Goal: Transaction & Acquisition: Download file/media

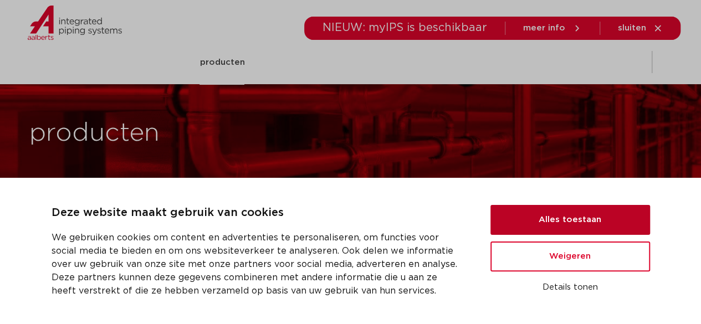
click at [590, 223] on button "Alles toestaan" at bounding box center [570, 220] width 160 height 30
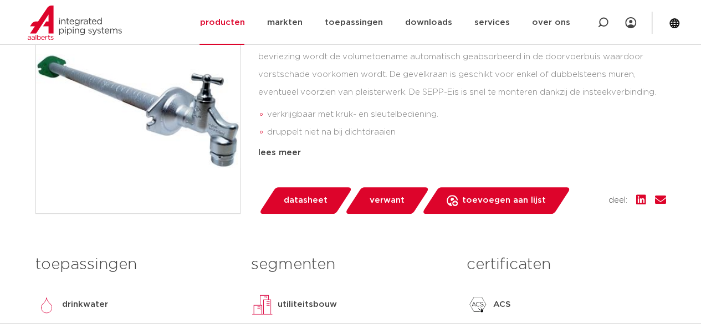
scroll to position [222, 0]
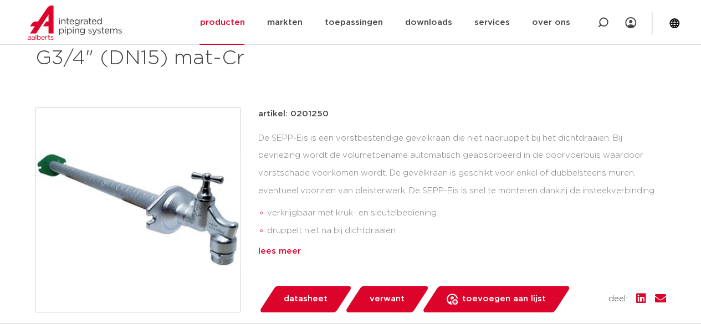
click at [280, 250] on div "lees meer" at bounding box center [462, 251] width 408 height 13
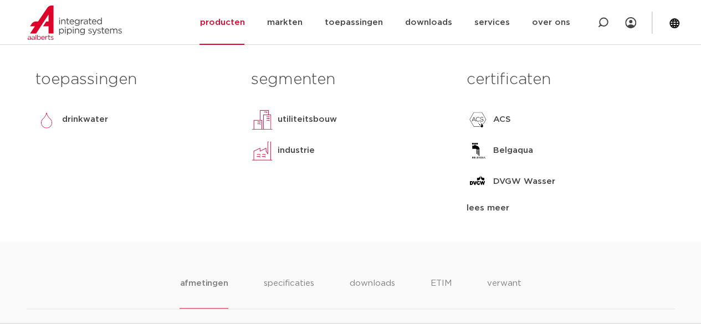
scroll to position [665, 0]
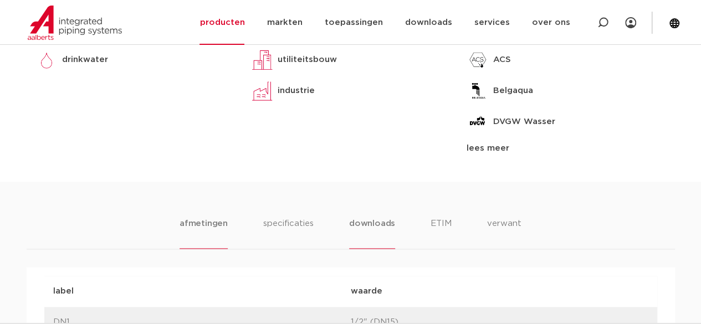
click at [366, 229] on li "downloads" at bounding box center [372, 233] width 46 height 32
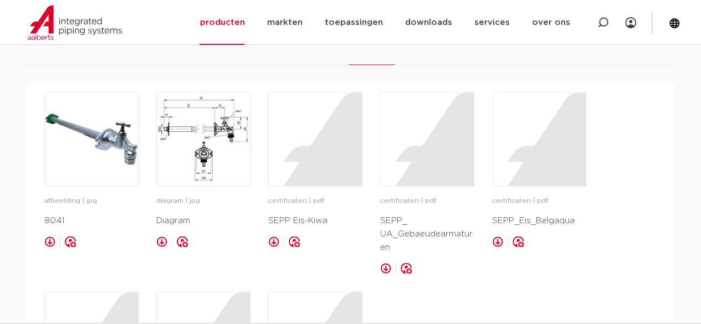
scroll to position [831, 0]
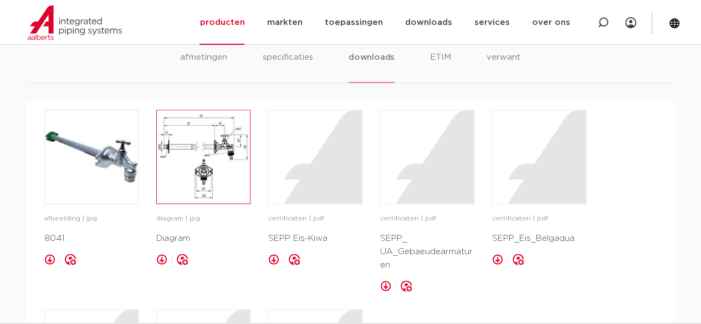
click at [198, 150] on img at bounding box center [203, 156] width 93 height 93
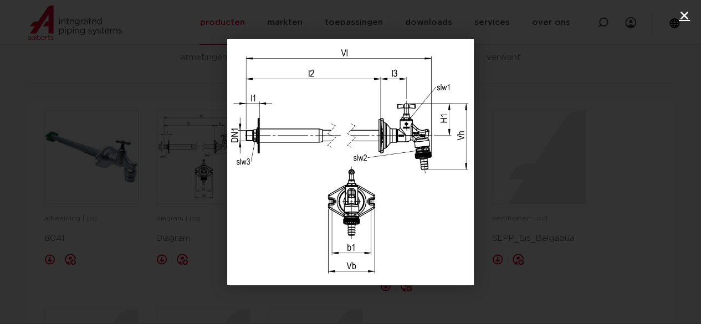
click at [682, 14] on icon "Sluiten (Esc)" at bounding box center [684, 15] width 11 height 11
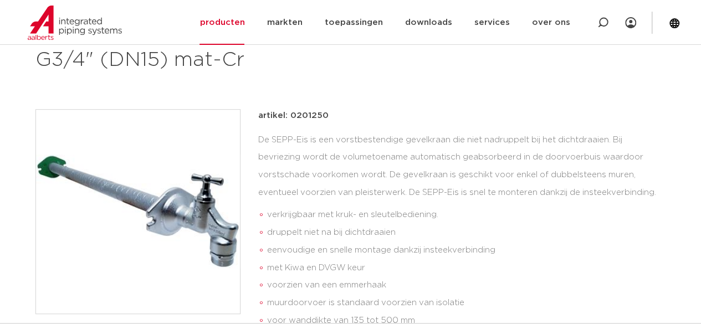
scroll to position [194, 0]
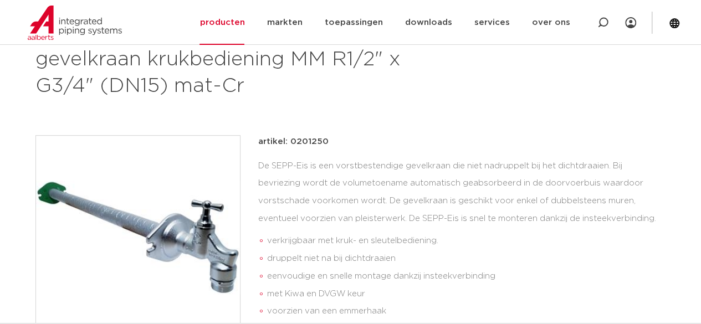
drag, startPoint x: 245, startPoint y: 85, endPoint x: 33, endPoint y: 68, distance: 212.9
click at [33, 68] on div "kranen groep: 8041 Seppelfricke SEPP-Eis vorstbestendige gevelkraan krukbedieni…" at bounding box center [351, 327] width 648 height 651
copy h1 "gevelkraan krukbediening MM R1/2" x G3/4" (DN15) mat-Cr"
